Goal: Transaction & Acquisition: Obtain resource

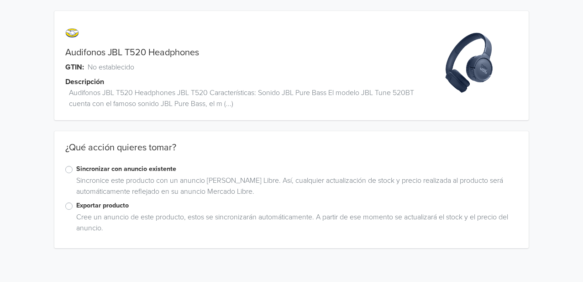
click at [76, 206] on label "Exportar producto" at bounding box center [296, 205] width 441 height 10
click at [0, 0] on input "Exportar producto" at bounding box center [0, 0] width 0 height 0
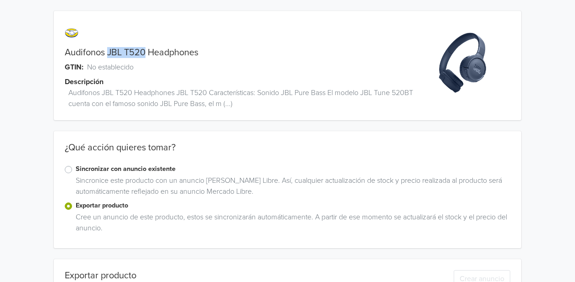
drag, startPoint x: 109, startPoint y: 50, endPoint x: 146, endPoint y: 54, distance: 38.1
click at [146, 54] on link "Audifonos JBL T520 Headphones" at bounding box center [132, 52] width 134 height 11
copy link "JBL T520"
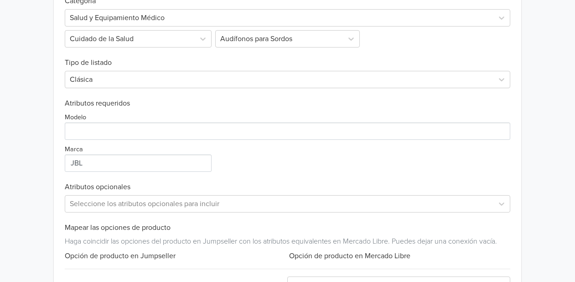
scroll to position [355, 0]
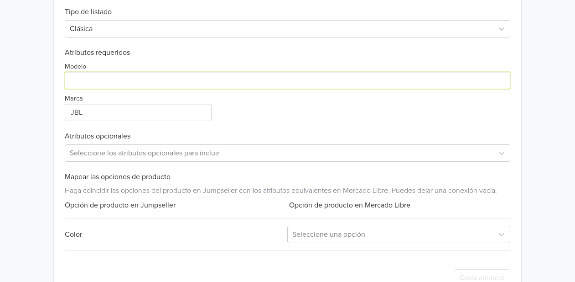
click at [137, 86] on input "Modelo" at bounding box center [288, 80] width 446 height 17
paste input "JBL T520"
type input "JBL T520"
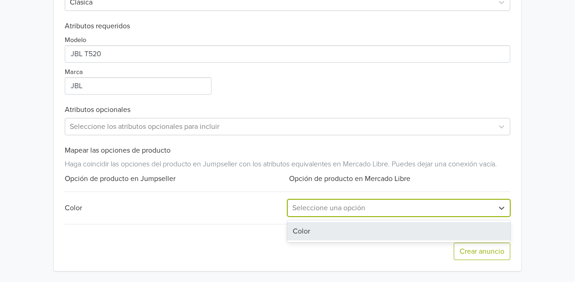
click at [379, 203] on div at bounding box center [390, 207] width 197 height 13
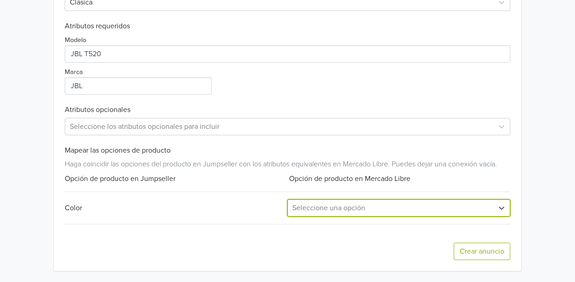
click at [354, 205] on div at bounding box center [390, 207] width 197 height 13
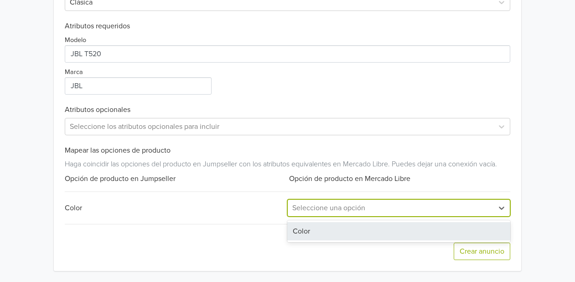
click at [292, 230] on div "Color" at bounding box center [398, 231] width 223 height 18
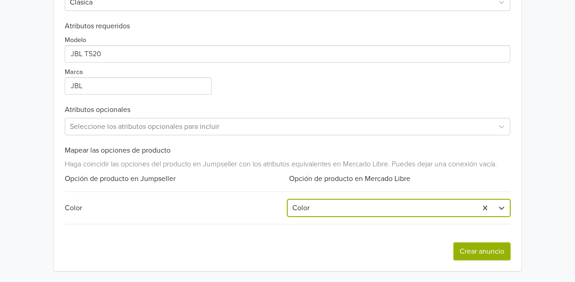
click at [464, 252] on button "Crear anuncio" at bounding box center [482, 250] width 57 height 17
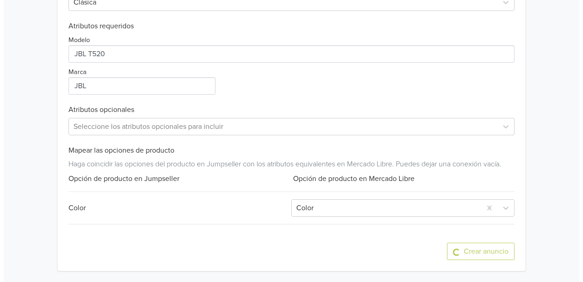
scroll to position [0, 0]
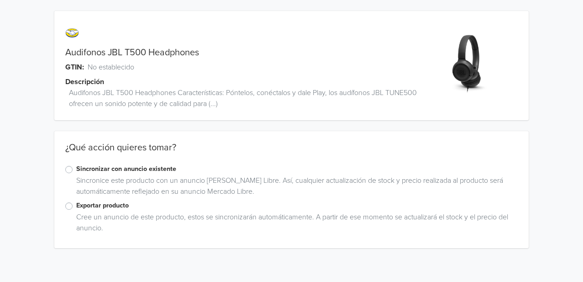
click at [73, 208] on div "Exportar producto" at bounding box center [291, 205] width 452 height 11
click at [76, 204] on label "Exportar producto" at bounding box center [296, 205] width 441 height 10
click at [0, 0] on input "Exportar producto" at bounding box center [0, 0] width 0 height 0
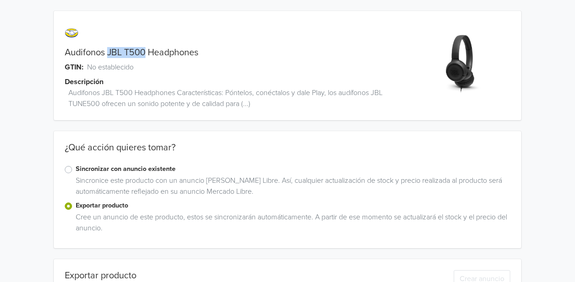
drag, startPoint x: 108, startPoint y: 50, endPoint x: 147, endPoint y: 55, distance: 39.2
click at [147, 55] on link "Audifonos JBL T500 Headphones" at bounding box center [132, 52] width 134 height 11
copy link "JBL T500"
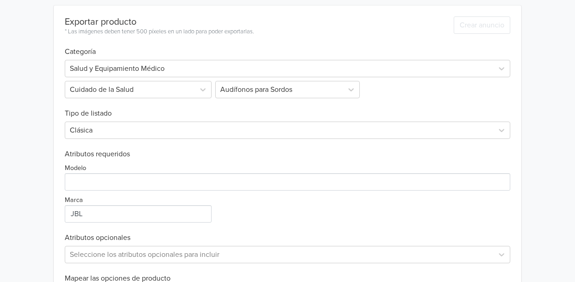
scroll to position [304, 0]
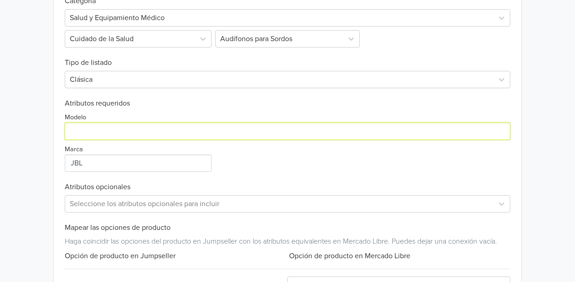
click at [166, 131] on input "Modelo" at bounding box center [288, 130] width 446 height 17
paste input "JBL T500"
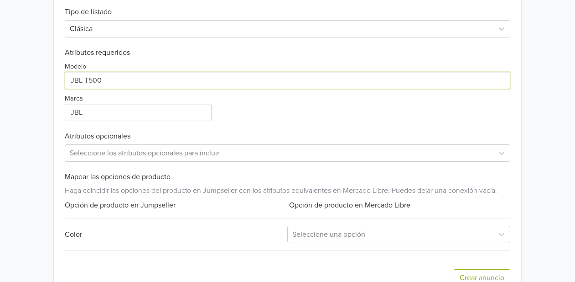
scroll to position [381, 0]
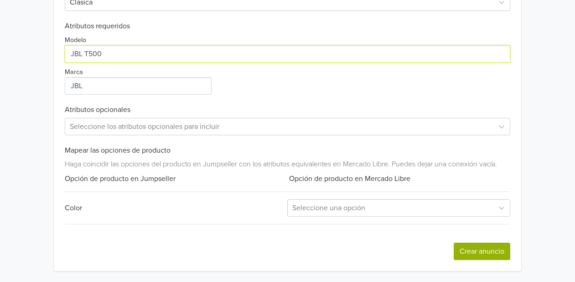
type input "JBL T500"
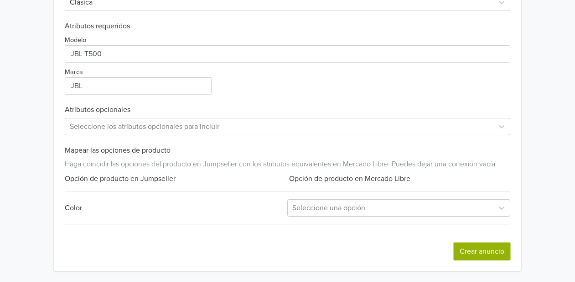
click at [473, 255] on button "Crear anuncio" at bounding box center [482, 250] width 57 height 17
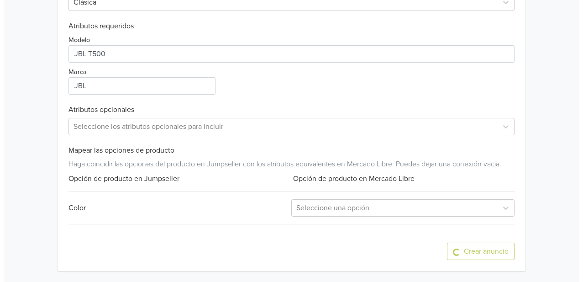
scroll to position [0, 0]
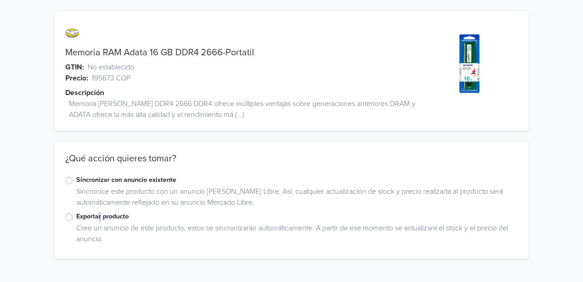
click at [99, 214] on label "Exportar producto" at bounding box center [296, 216] width 441 height 10
click at [95, 216] on label "Exportar producto" at bounding box center [296, 216] width 441 height 10
click at [0, 0] on input "Exportar producto" at bounding box center [0, 0] width 0 height 0
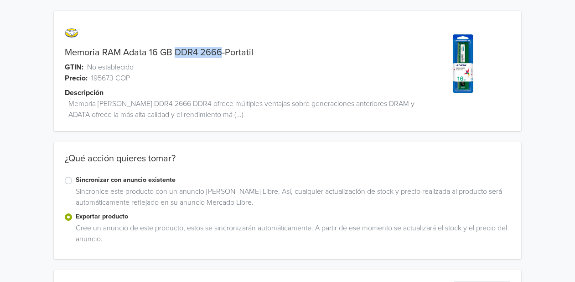
drag, startPoint x: 174, startPoint y: 51, endPoint x: 220, endPoint y: 52, distance: 46.1
click at [220, 52] on link "Memoria RAM Adata 16 GB DDR4 2666-Portatil" at bounding box center [159, 52] width 189 height 11
copy link "DDR4 2666"
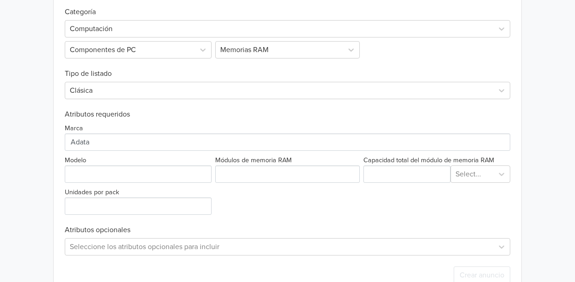
scroll to position [328, 0]
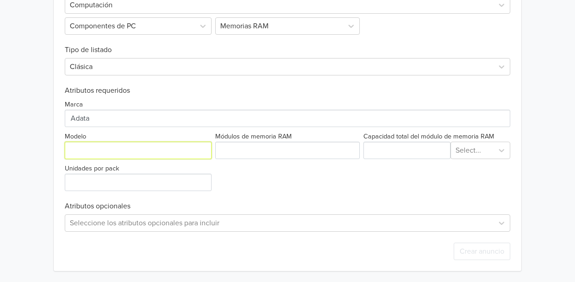
click at [120, 149] on input "Modelo" at bounding box center [138, 149] width 147 height 17
paste input "DDR4 2666"
type input "DDR4 2666"
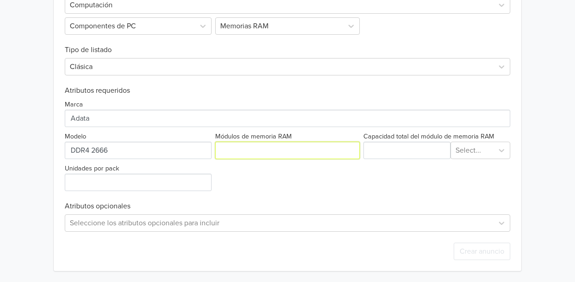
click at [257, 155] on input "Módulos de memoria RAM" at bounding box center [287, 149] width 145 height 17
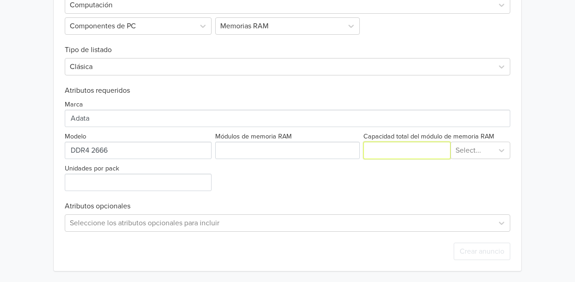
click at [417, 151] on input "Capacidad total del módulo de memoria RAM" at bounding box center [407, 149] width 87 height 17
click at [395, 153] on input "Capacidad total del módulo de memoria RAM" at bounding box center [407, 149] width 87 height 17
type input "16"
click at [485, 151] on div at bounding box center [473, 150] width 34 height 13
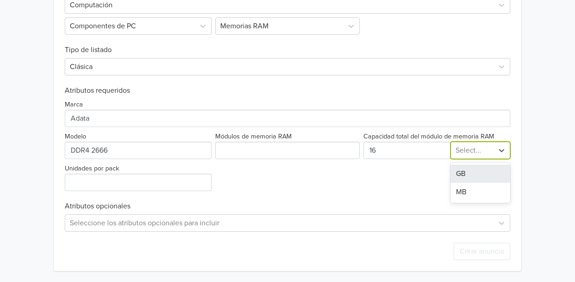
click at [466, 170] on div "GB" at bounding box center [481, 173] width 60 height 18
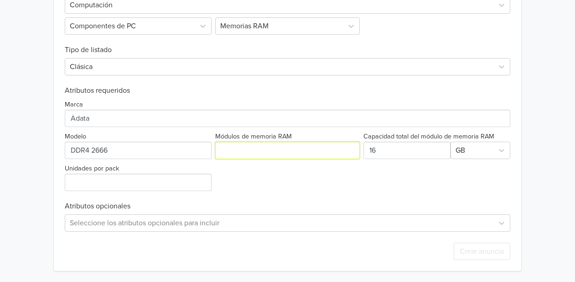
click at [267, 148] on input "Módulos de memoria RAM" at bounding box center [287, 149] width 145 height 17
paste input "DDR4 2666"
type input "DDR4 2666"
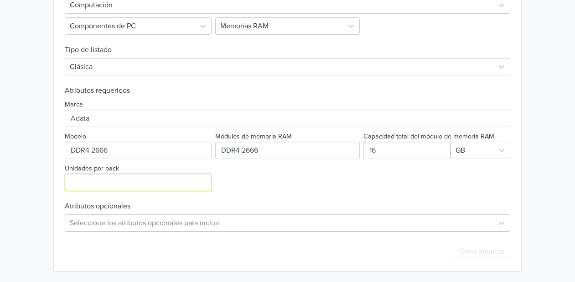
click at [108, 182] on input "Unidades por pack" at bounding box center [138, 181] width 147 height 17
paste input "42666"
drag, startPoint x: 137, startPoint y: 181, endPoint x: -80, endPoint y: 164, distance: 217.8
type input "0"
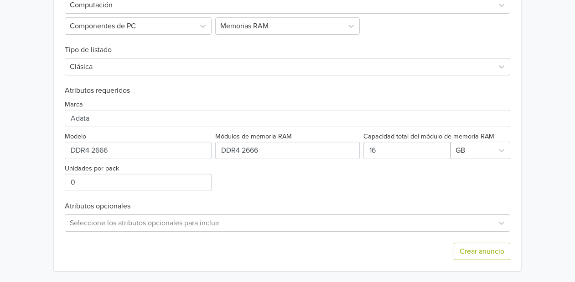
click at [324, 192] on div "Exportar producto * Las imágenes deben tener 500 píxeles en un lado para poder …" at bounding box center [288, 106] width 446 height 329
click at [480, 257] on button "Crear anuncio" at bounding box center [482, 250] width 57 height 17
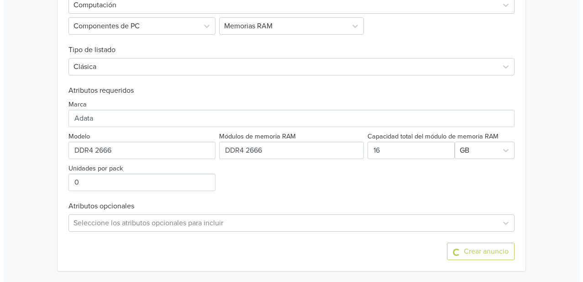
scroll to position [0, 0]
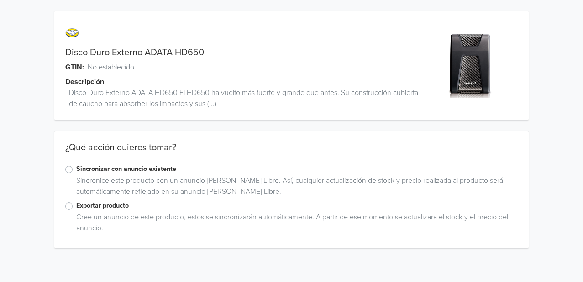
click at [90, 204] on label "Exportar producto" at bounding box center [296, 205] width 441 height 10
click at [0, 0] on input "Exportar producto" at bounding box center [0, 0] width 0 height 0
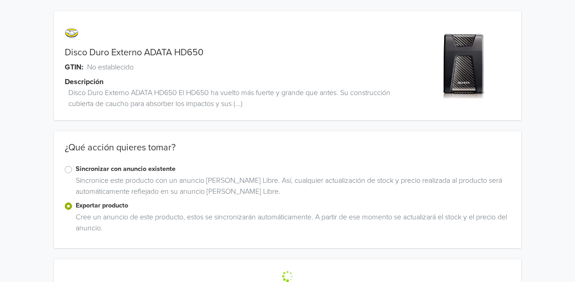
scroll to position [21, 0]
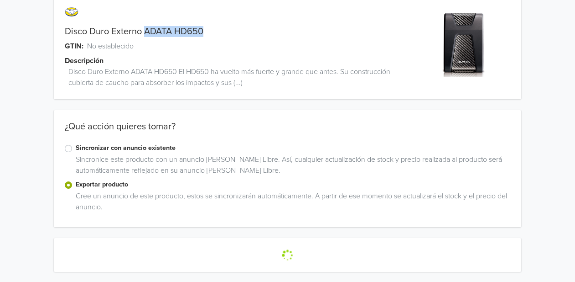
drag, startPoint x: 146, startPoint y: 29, endPoint x: 208, endPoint y: 30, distance: 61.6
click at [208, 30] on div "Disco Duro Externo ADATA HD650" at bounding box center [229, 31] width 351 height 11
copy link "ADATA HD650"
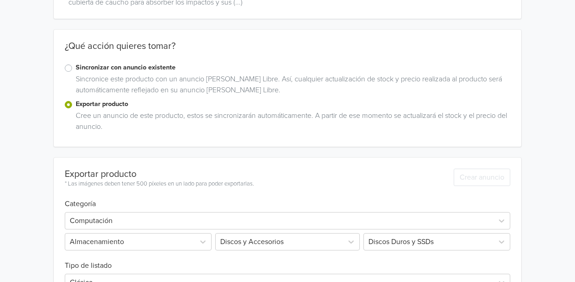
scroll to position [0, 0]
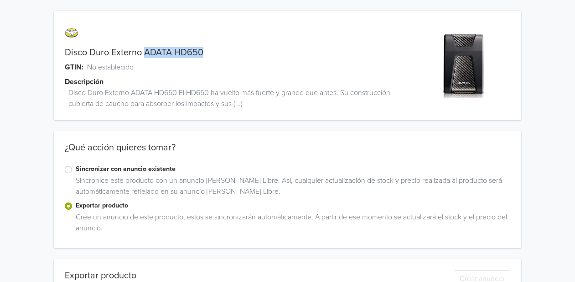
copy link "ADATA HD650"
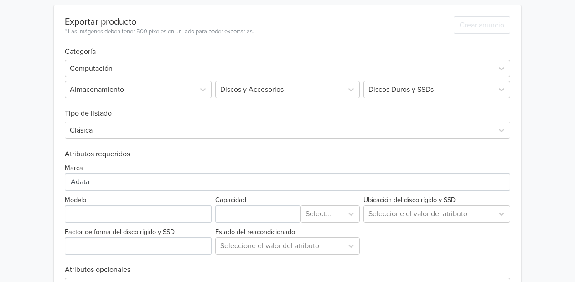
scroll to position [304, 0]
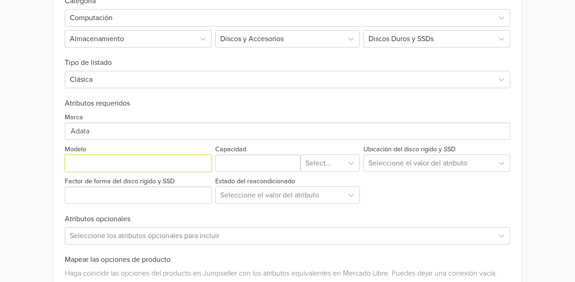
click at [130, 160] on input "Modelo" at bounding box center [138, 162] width 147 height 17
paste input "ADATA HD650"
type input "ADATA HD650"
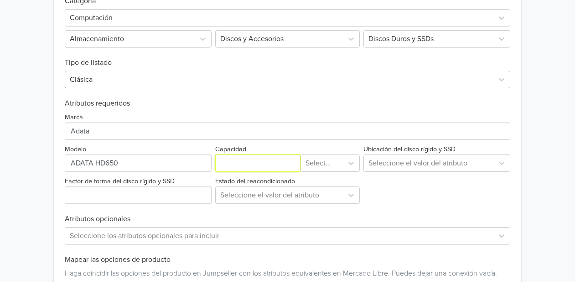
click at [263, 167] on input "Capacidad" at bounding box center [258, 162] width 86 height 17
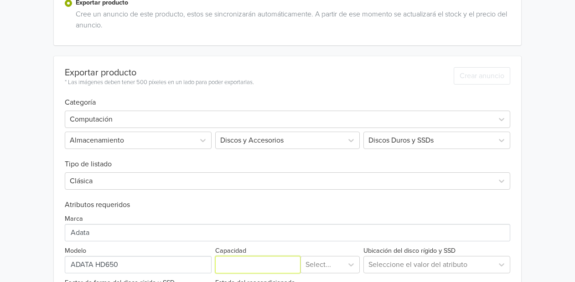
scroll to position [253, 0]
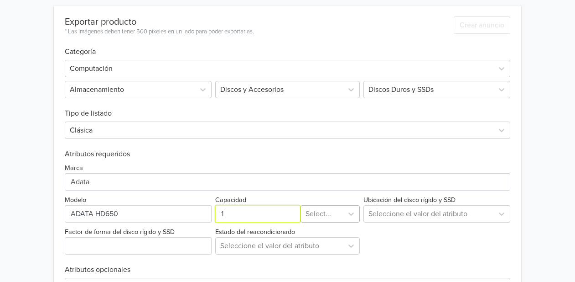
type input "1"
click at [336, 209] on div at bounding box center [322, 213] width 33 height 13
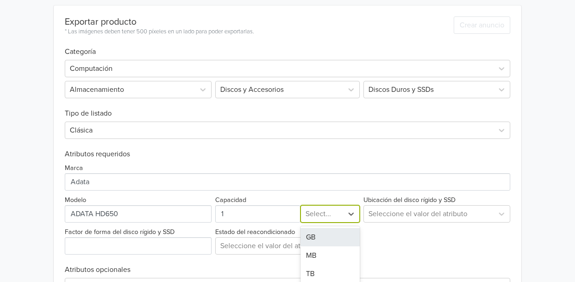
scroll to position [260, 0]
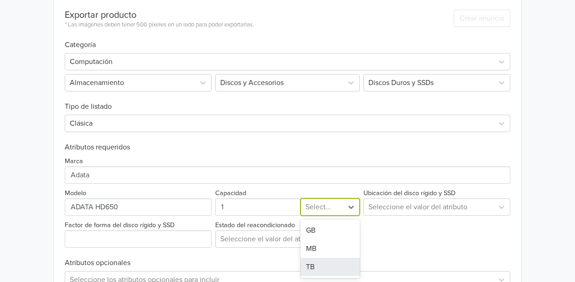
click at [309, 267] on div "TB" at bounding box center [330, 266] width 59 height 18
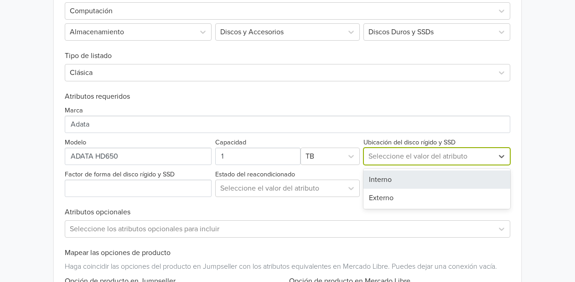
click at [424, 158] on div at bounding box center [429, 156] width 120 height 13
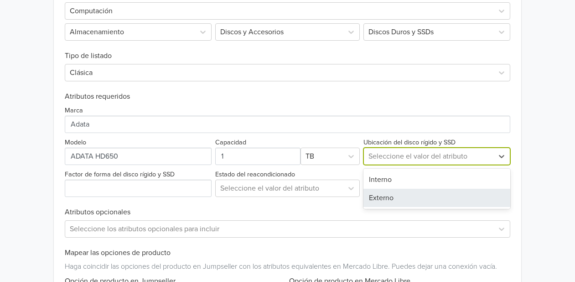
click at [395, 199] on div "Externo" at bounding box center [437, 197] width 147 height 18
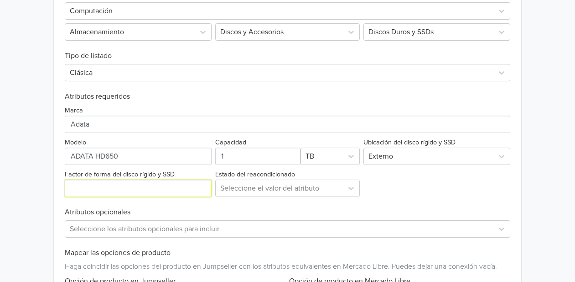
click at [130, 190] on input "Factor de forma del disco rígido y SSD" at bounding box center [138, 187] width 147 height 17
type input "HDD"
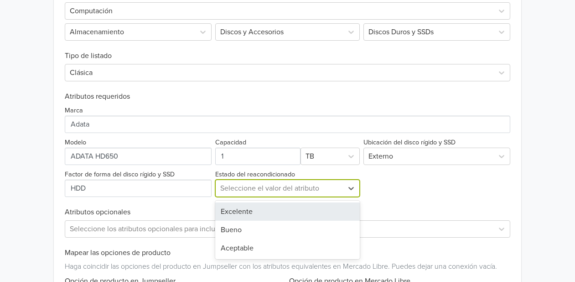
click at [254, 189] on div at bounding box center [279, 188] width 119 height 13
click at [249, 213] on div "Excelente" at bounding box center [287, 211] width 145 height 18
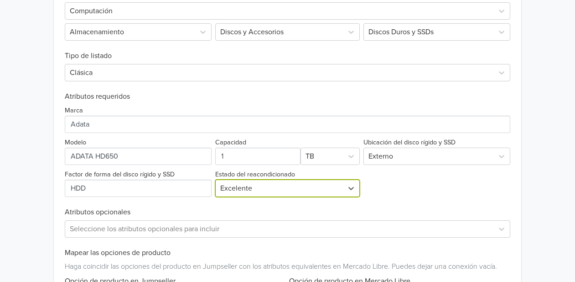
scroll to position [412, 0]
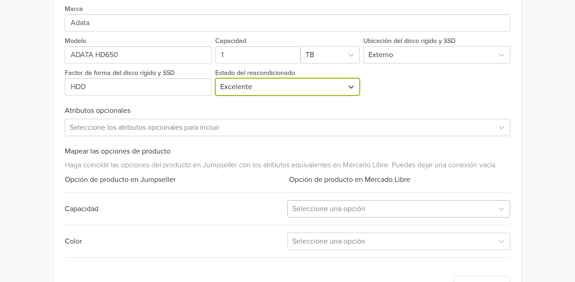
click at [359, 206] on div at bounding box center [390, 208] width 197 height 13
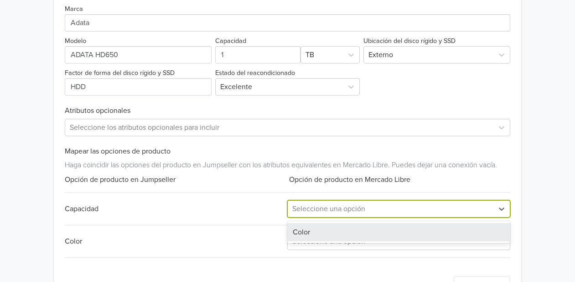
click at [183, 216] on div "Capacidad 1 result available. Use Up and Down to choose options, press Enter to…" at bounding box center [288, 208] width 446 height 17
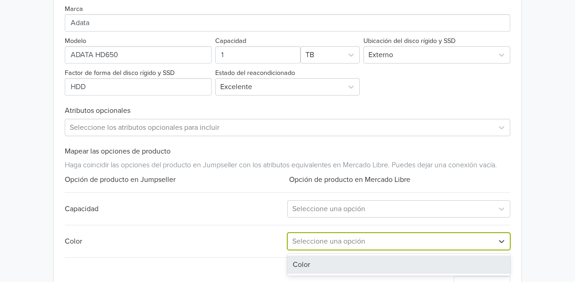
click at [405, 241] on div at bounding box center [390, 241] width 197 height 13
drag, startPoint x: 331, startPoint y: 261, endPoint x: 344, endPoint y: 257, distance: 13.4
click at [330, 261] on div "Color" at bounding box center [398, 264] width 223 height 18
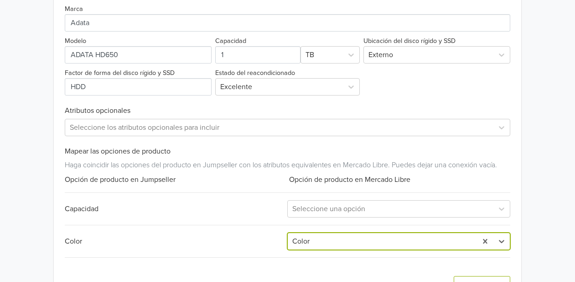
scroll to position [446, 0]
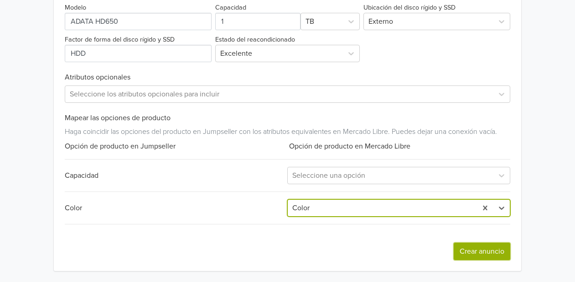
click at [484, 249] on button "Crear anuncio" at bounding box center [482, 250] width 57 height 17
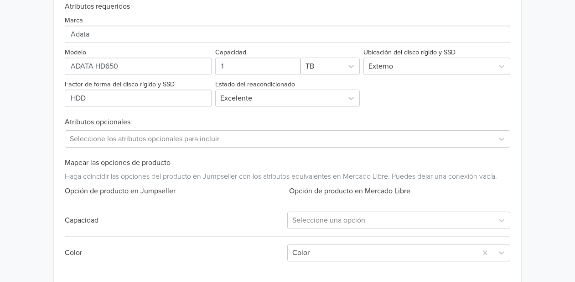
scroll to position [502, 0]
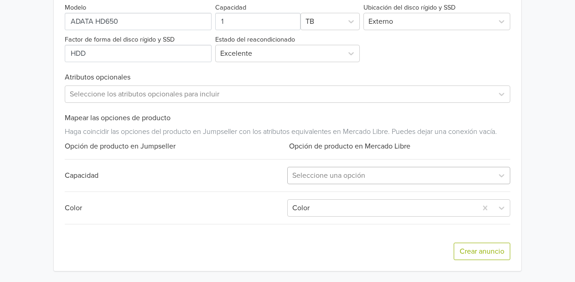
click at [387, 171] on div at bounding box center [390, 175] width 197 height 13
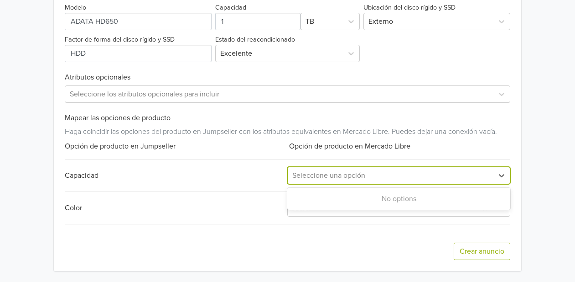
click at [407, 180] on div at bounding box center [390, 175] width 197 height 13
click at [266, 173] on div "Capacidad" at bounding box center [176, 175] width 223 height 11
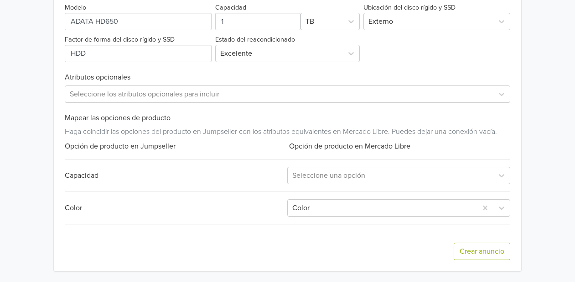
scroll to position [451, 0]
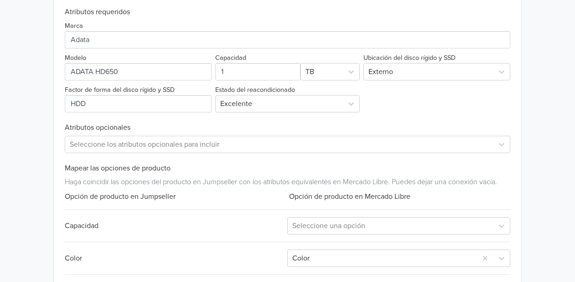
click at [279, 157] on div "Exportar producto * Las imágenes deben tener 500 píxeles en un lado para poder …" at bounding box center [288, 92] width 446 height 457
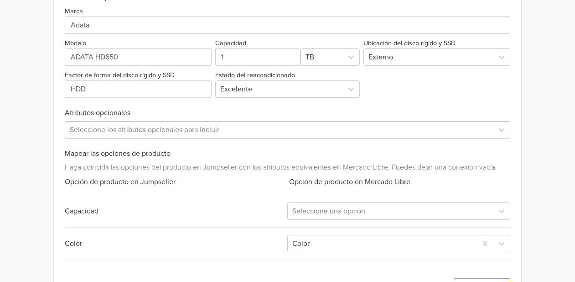
click at [282, 138] on div "Seleccione los atributos opcionales para incluir" at bounding box center [288, 129] width 446 height 17
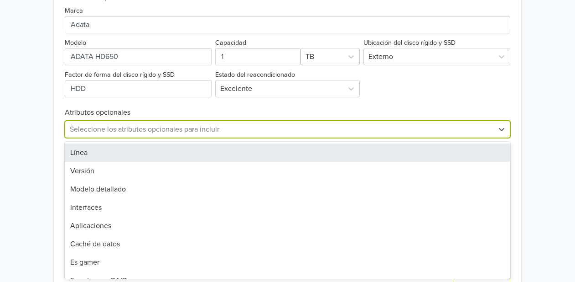
scroll to position [467, 0]
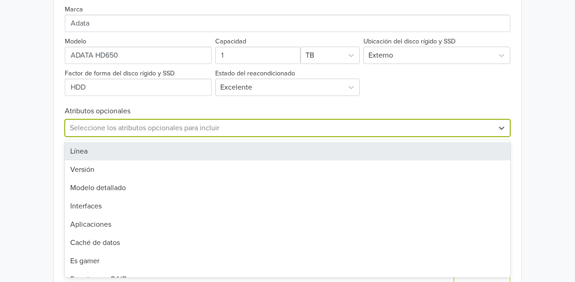
click at [276, 141] on div "Línea Versión Modelo detallado Interfaces Aplicaciones Caché de datos Es gamer …" at bounding box center [288, 208] width 446 height 137
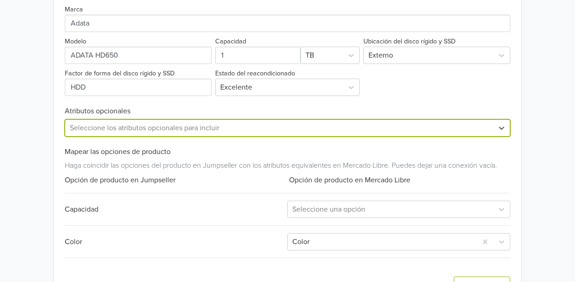
click at [269, 122] on div at bounding box center [280, 127] width 420 height 13
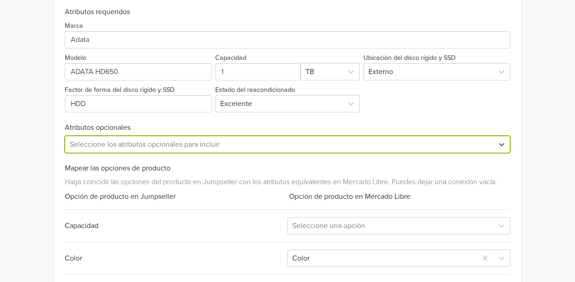
scroll to position [502, 0]
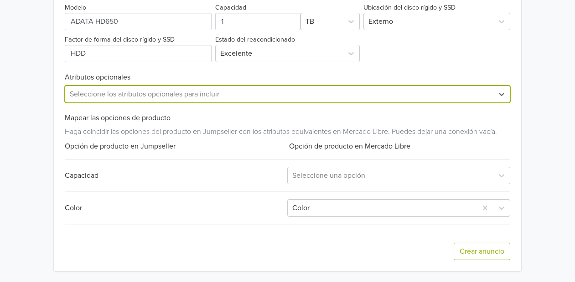
click at [386, 100] on div at bounding box center [280, 94] width 420 height 13
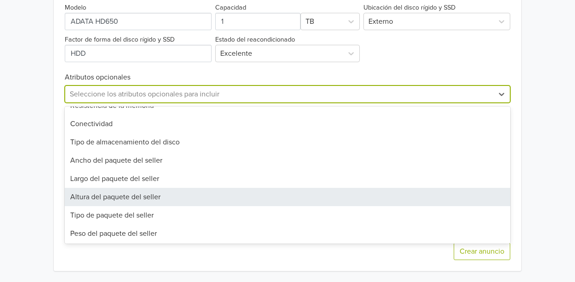
scroll to position [651, 0]
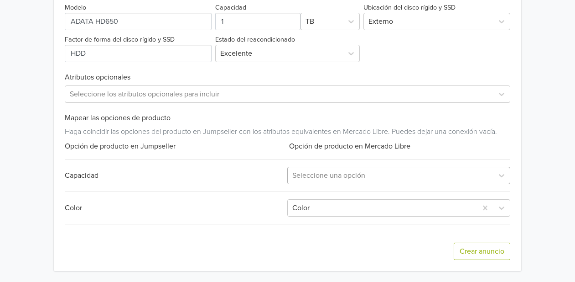
click at [334, 172] on div at bounding box center [390, 175] width 197 height 13
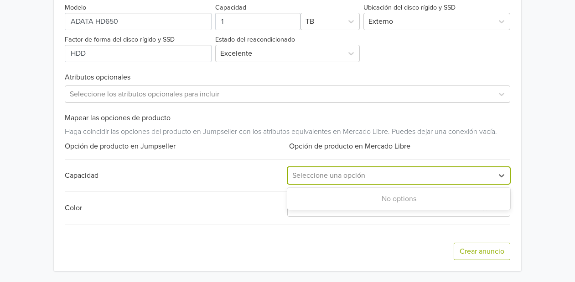
click at [219, 197] on div "Exportar producto * Las imágenes deben tener 500 píxeles en un lado para poder …" at bounding box center [288, 41] width 446 height 457
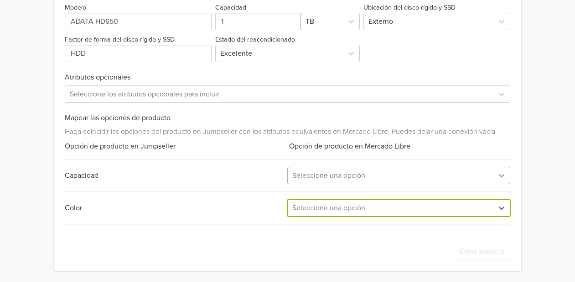
click at [495, 181] on div at bounding box center [502, 175] width 16 height 16
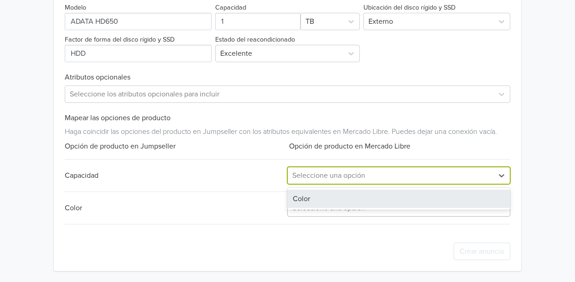
click at [381, 201] on div "Color" at bounding box center [398, 198] width 223 height 18
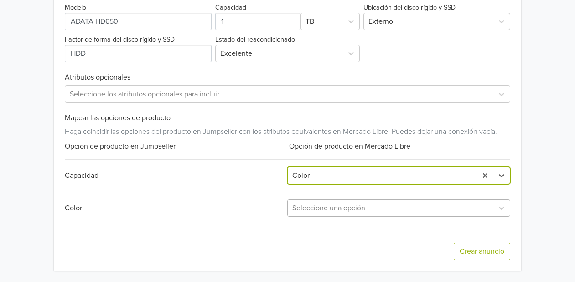
click at [397, 206] on div at bounding box center [390, 207] width 197 height 13
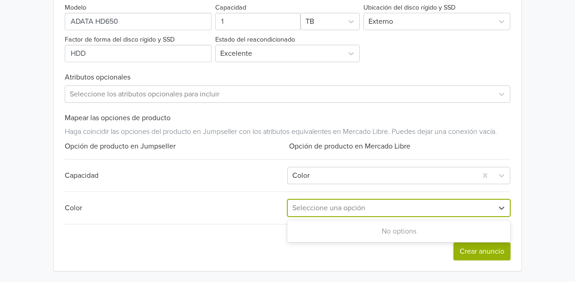
click at [484, 251] on button "Crear anuncio" at bounding box center [482, 250] width 57 height 17
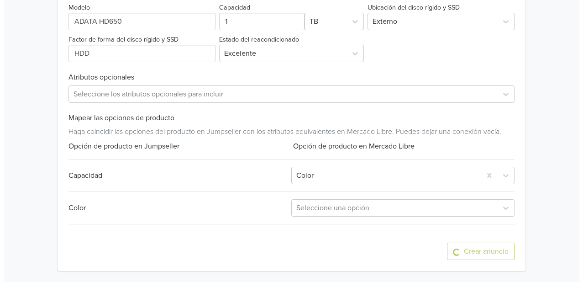
scroll to position [0, 0]
